Goal: Use online tool/utility: Utilize a website feature to perform a specific function

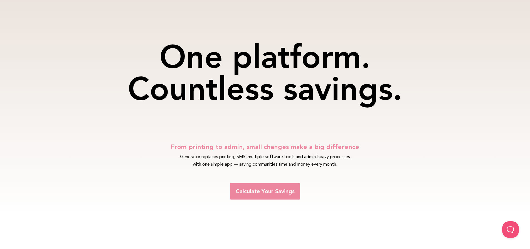
scroll to position [24, 0]
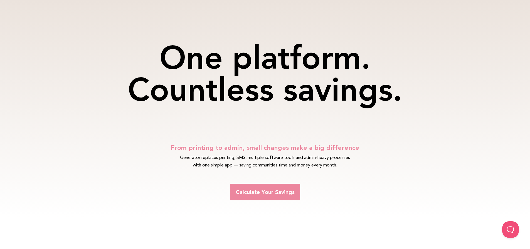
click at [263, 193] on span "Calculate Your Savings" at bounding box center [265, 192] width 59 height 6
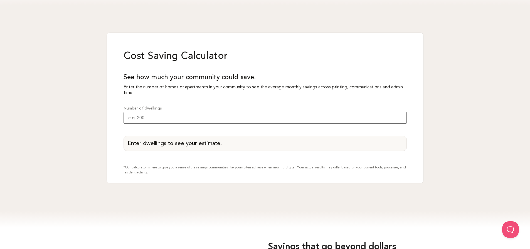
scroll to position [509, 0]
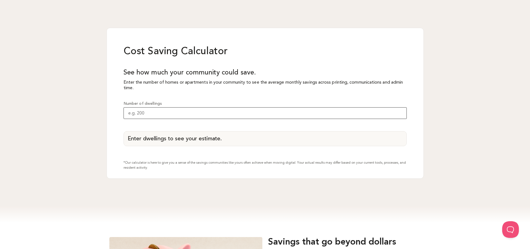
click at [175, 114] on input "Number of dwellings" at bounding box center [264, 113] width 283 height 12
click at [71, 115] on div "Cost Saving Calculator See how much your community could save. Enter the number…" at bounding box center [265, 103] width 530 height 207
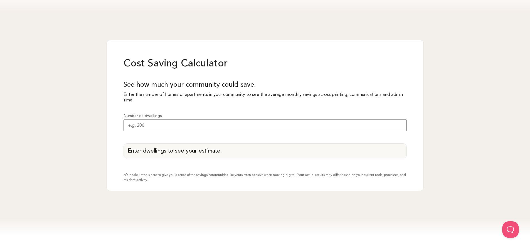
scroll to position [497, 0]
drag, startPoint x: 145, startPoint y: 125, endPoint x: 106, endPoint y: 125, distance: 39.5
click at [106, 125] on div "Cost Saving Calculator See how much your community could save. Enter the number…" at bounding box center [265, 115] width 530 height 207
drag, startPoint x: 169, startPoint y: 131, endPoint x: 165, endPoint y: 130, distance: 4.0
click at [165, 130] on input "Number of dwellings" at bounding box center [264, 125] width 283 height 12
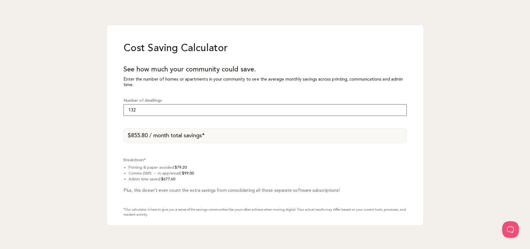
scroll to position [512, 0]
click at [247, 191] on p "Plus, this doesn’t even count the extra savings from consolidating all those se…" at bounding box center [264, 187] width 283 height 11
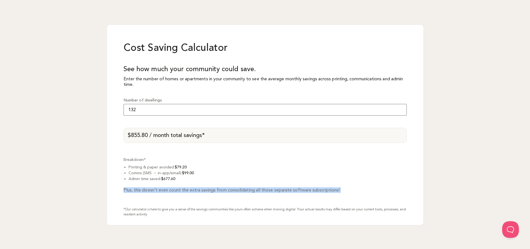
click at [247, 191] on p "Plus, this doesn’t even count the extra savings from consolidating all those se…" at bounding box center [264, 187] width 283 height 11
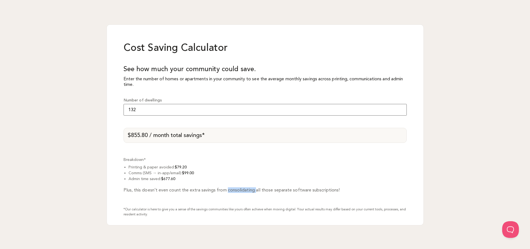
click at [247, 191] on p "Plus, this doesn’t even count the extra savings from consolidating all those se…" at bounding box center [264, 187] width 283 height 11
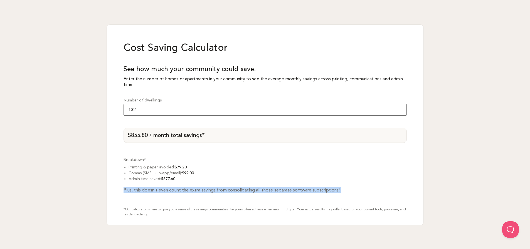
click at [247, 191] on p "Plus, this doesn’t even count the extra savings from consolidating all those se…" at bounding box center [264, 187] width 283 height 11
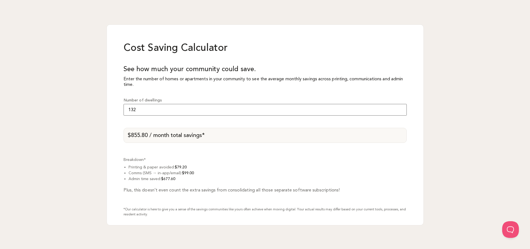
click at [231, 203] on div "Cost Saving Calculator See how much your community could save. Enter the number…" at bounding box center [264, 124] width 317 height 201
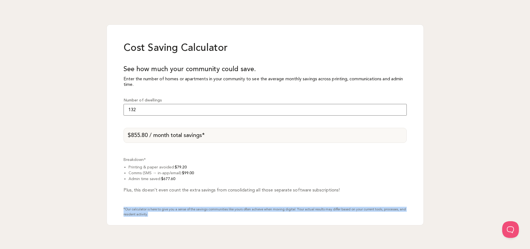
click at [231, 203] on div "Cost Saving Calculator See how much your community could save. Enter the number…" at bounding box center [264, 124] width 317 height 201
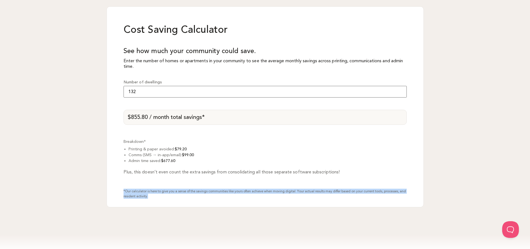
scroll to position [531, 0]
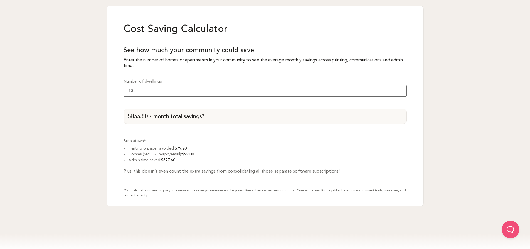
click at [172, 159] on strong "$677.60" at bounding box center [168, 160] width 14 height 5
click at [170, 159] on strong "$677.60" at bounding box center [168, 160] width 14 height 5
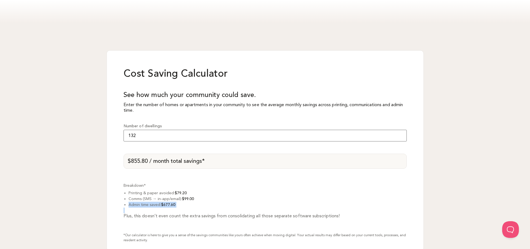
scroll to position [486, 0]
drag, startPoint x: 144, startPoint y: 139, endPoint x: 42, endPoint y: 105, distance: 107.3
click at [42, 105] on div "Cost Saving Calculator See how much your community could save. Enter the number…" at bounding box center [265, 151] width 530 height 257
type input "1200"
click at [42, 105] on div "Cost Saving Calculator See how much your community could save. Enter the number…" at bounding box center [265, 151] width 530 height 257
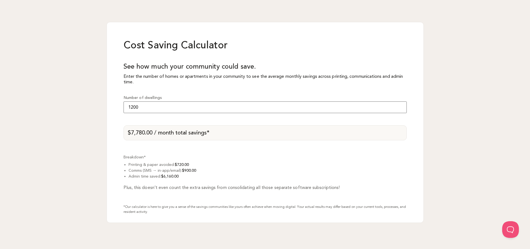
scroll to position [515, 0]
click at [67, 133] on div "Cost Saving Calculator See how much your community could save. Enter the number…" at bounding box center [265, 121] width 530 height 257
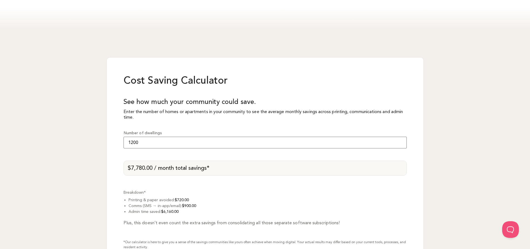
scroll to position [479, 0]
drag, startPoint x: 128, startPoint y: 168, endPoint x: 238, endPoint y: 175, distance: 110.6
click at [238, 175] on div "$7,780.00 / month total savings*" at bounding box center [264, 168] width 283 height 15
click at [233, 174] on div "$7,780.00 / month total savings*" at bounding box center [264, 168] width 283 height 15
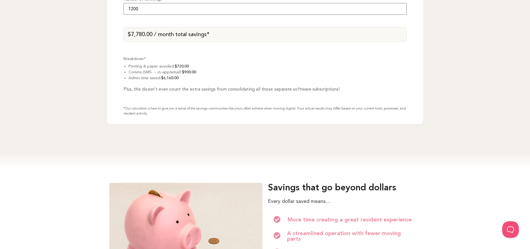
scroll to position [613, 0]
